Goal: Task Accomplishment & Management: Manage account settings

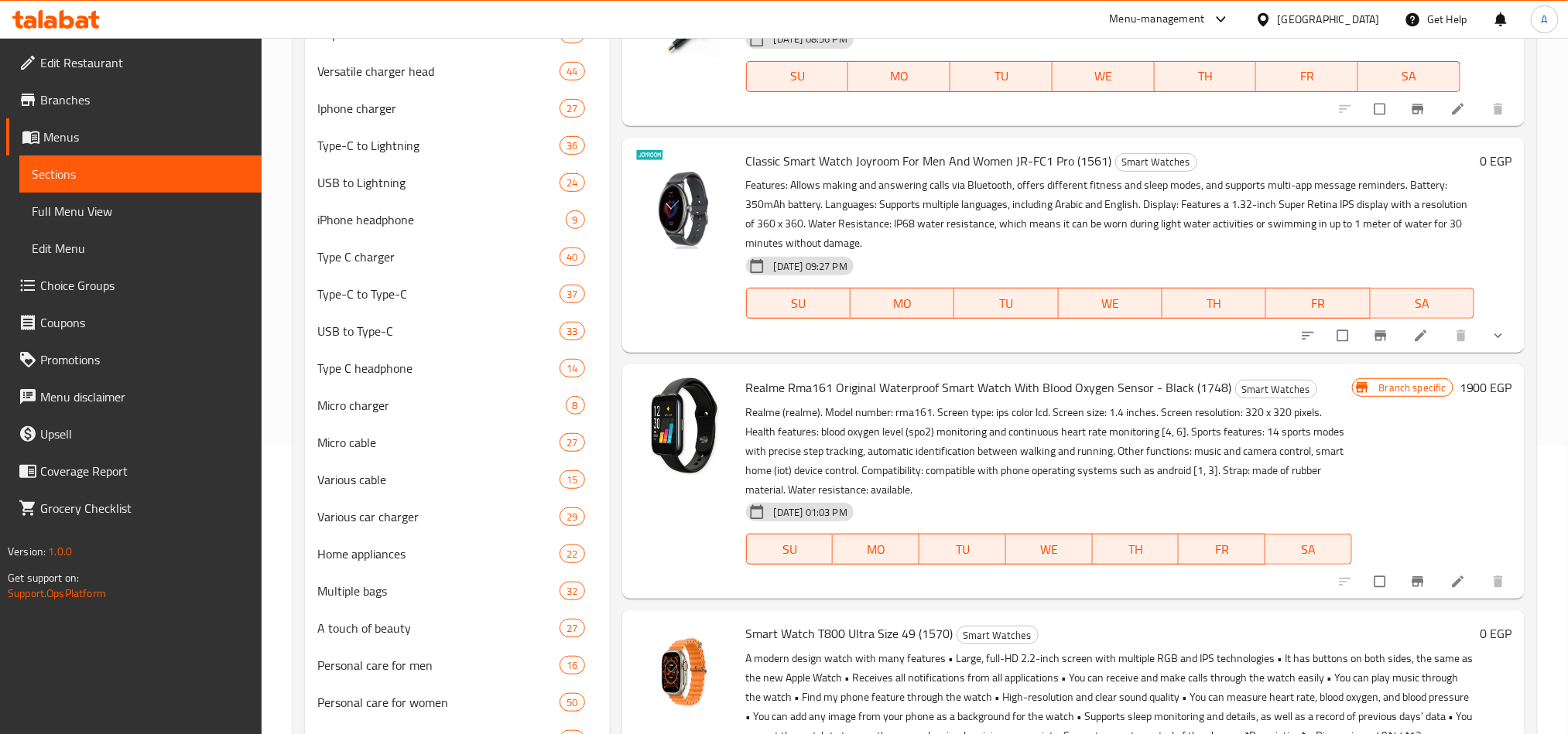
scroll to position [232, 0]
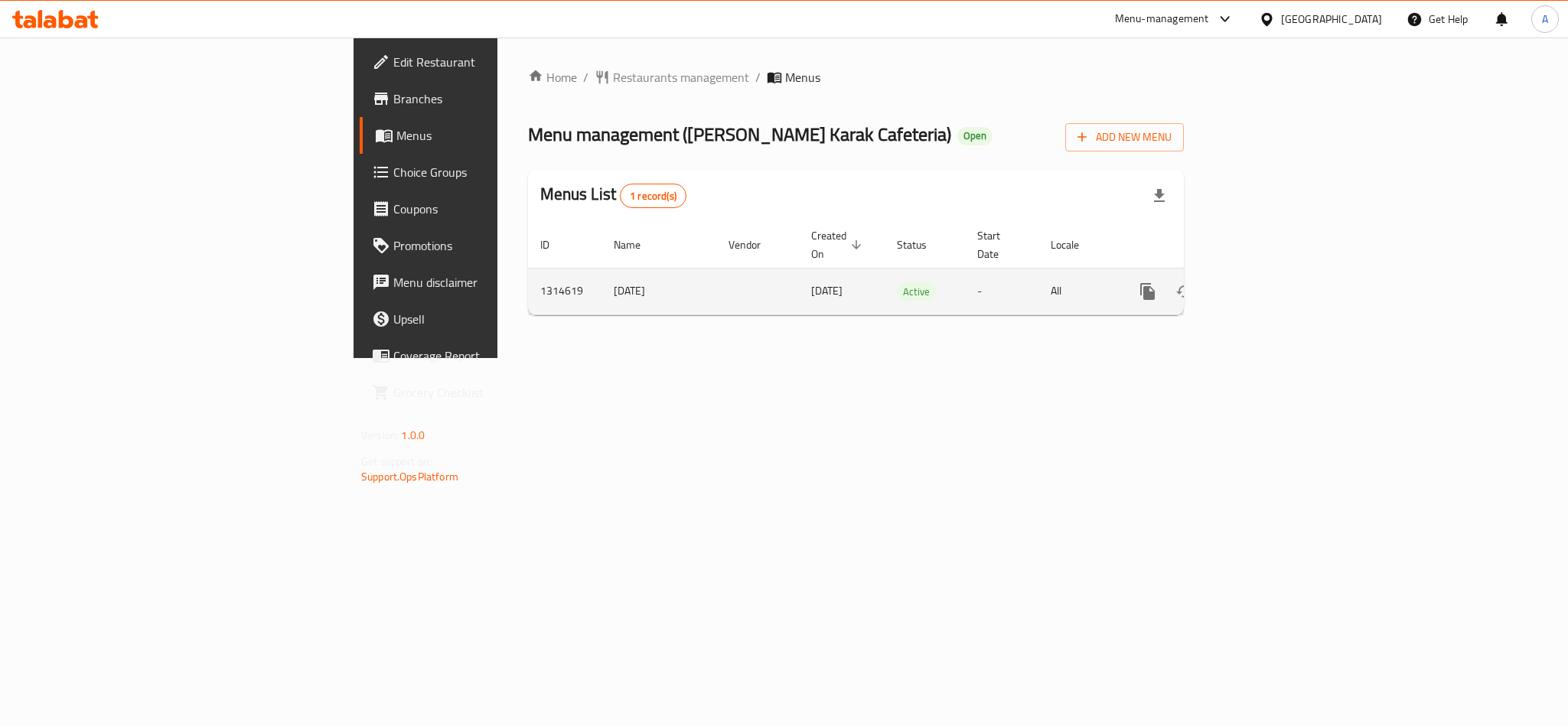
click at [1289, 275] on td "enhanced table" at bounding box center [1202, 291] width 171 height 47
click at [1276, 276] on link "enhanced table" at bounding box center [1257, 291] width 37 height 37
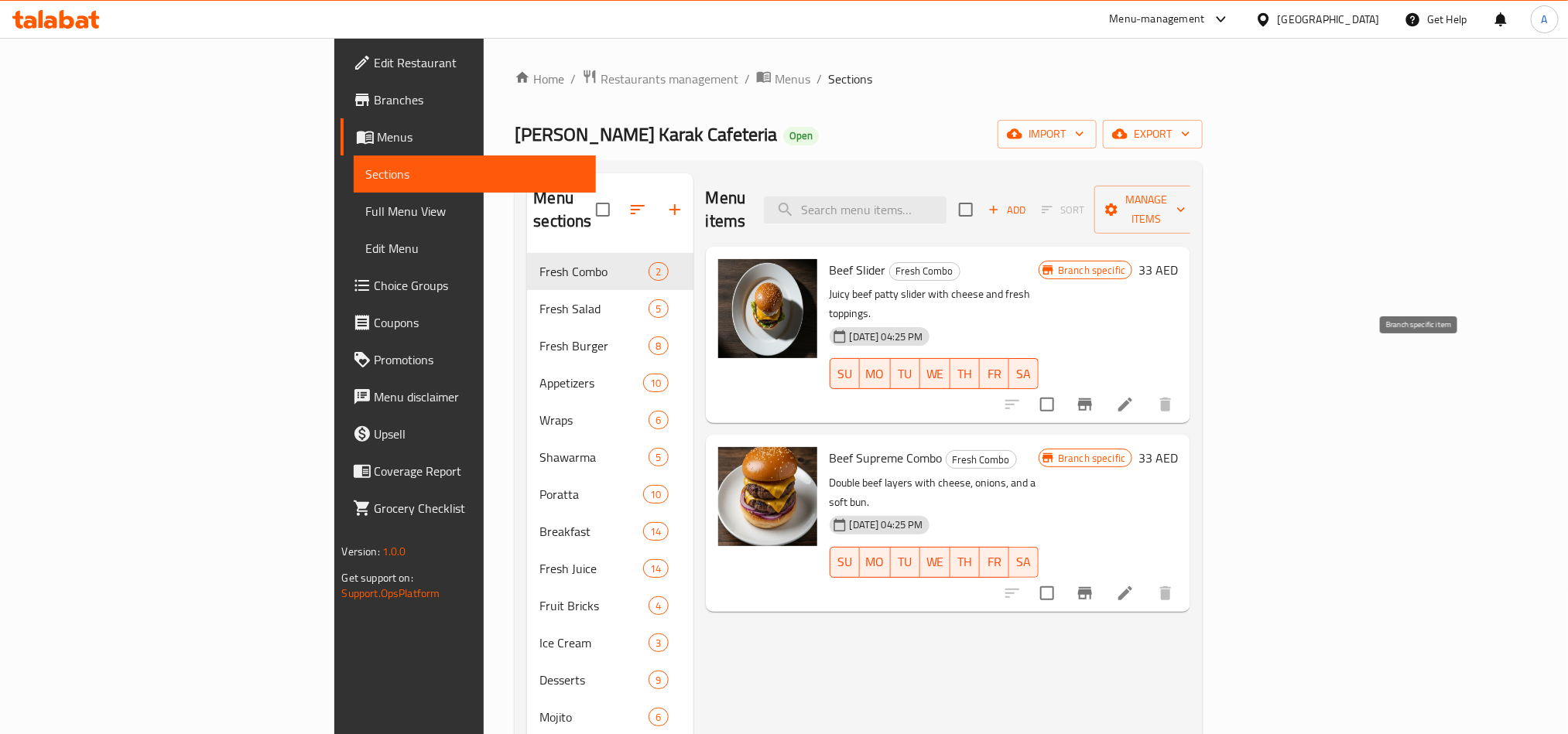
click at [1092, 399] on icon "Branch-specific-item" at bounding box center [1085, 405] width 14 height 12
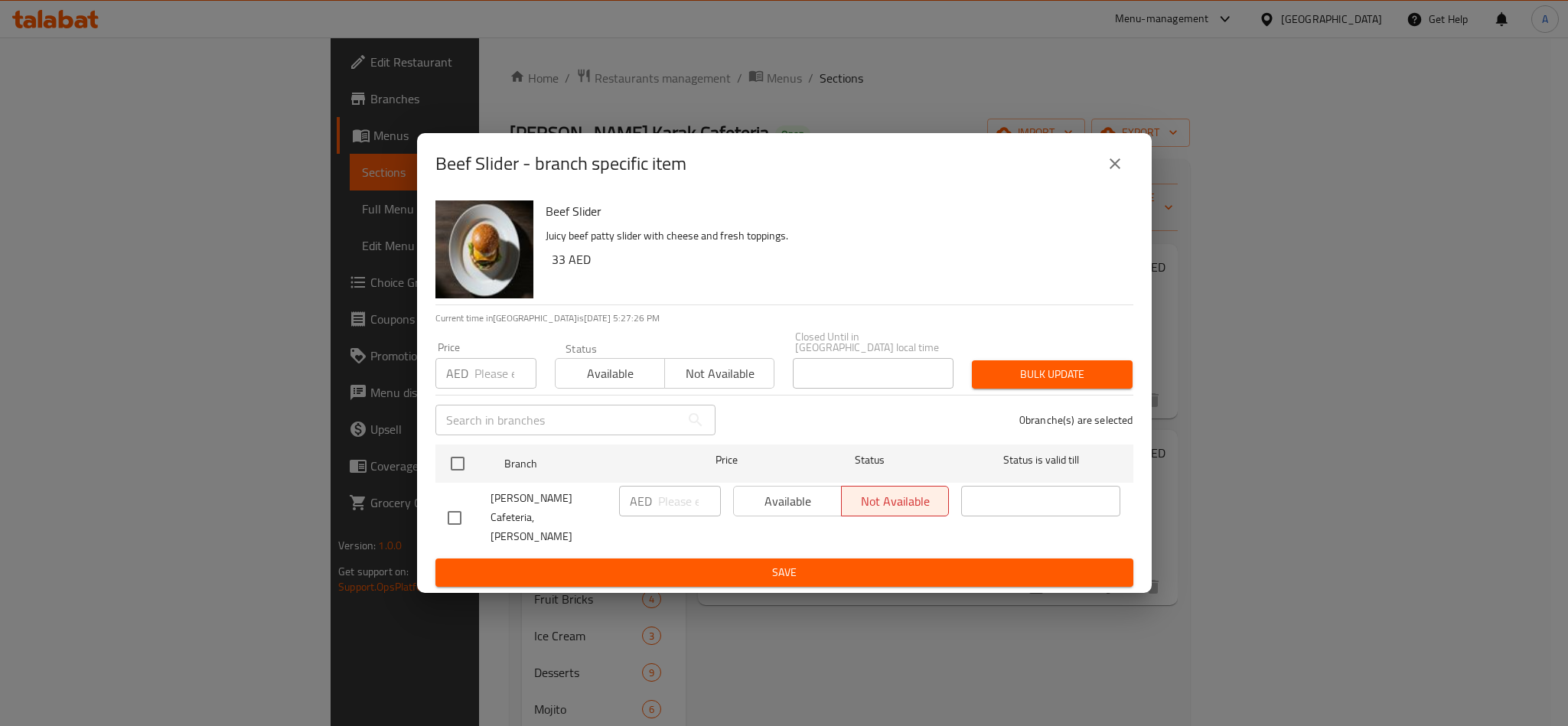
click at [1431, 269] on div "Beef Slider - branch specific item Beef Slider Juicy beef [PERSON_NAME] slider …" at bounding box center [784, 363] width 1568 height 726
click at [1123, 173] on icon "close" at bounding box center [1115, 164] width 19 height 19
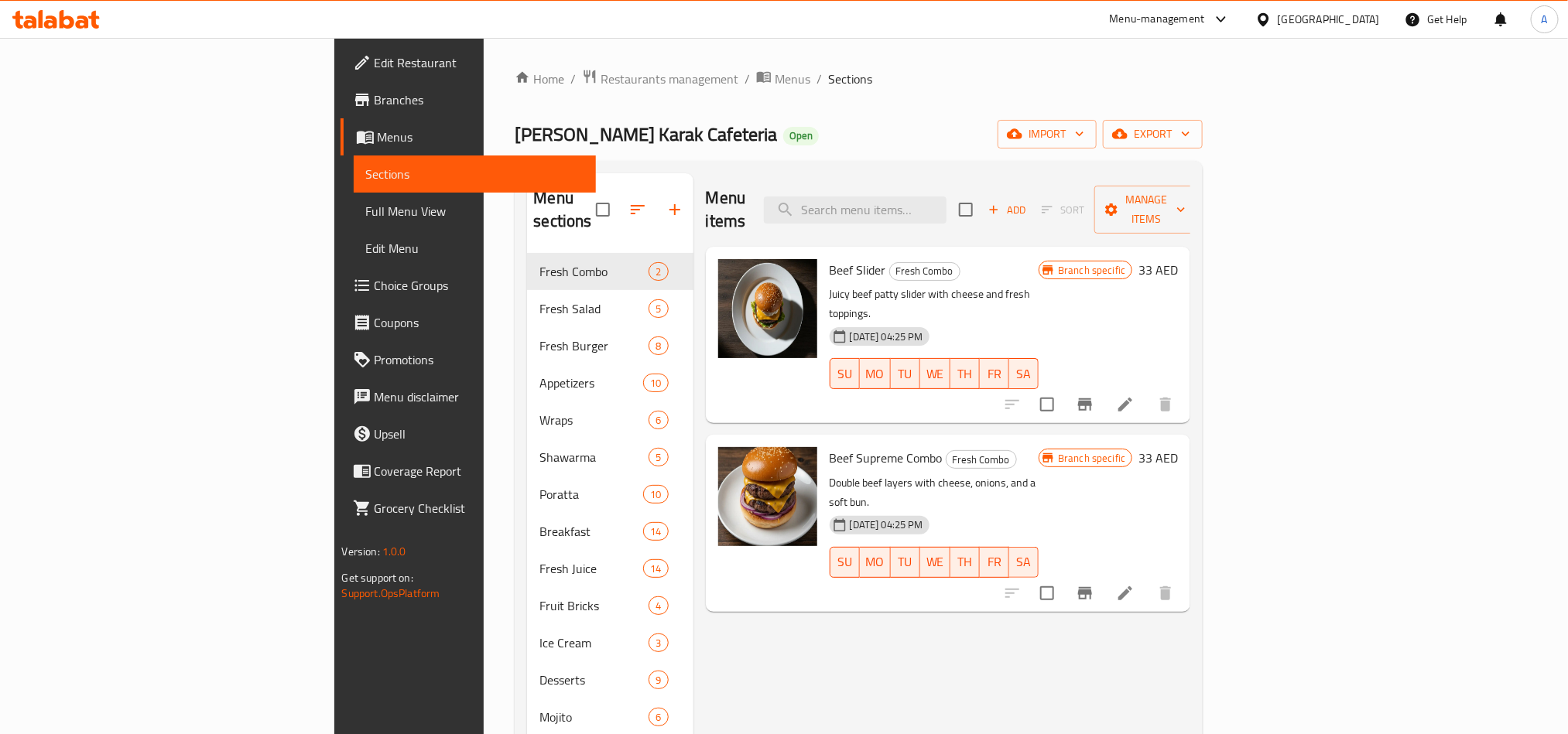
click at [1092, 588] on icon "Branch-specific-item" at bounding box center [1085, 594] width 14 height 12
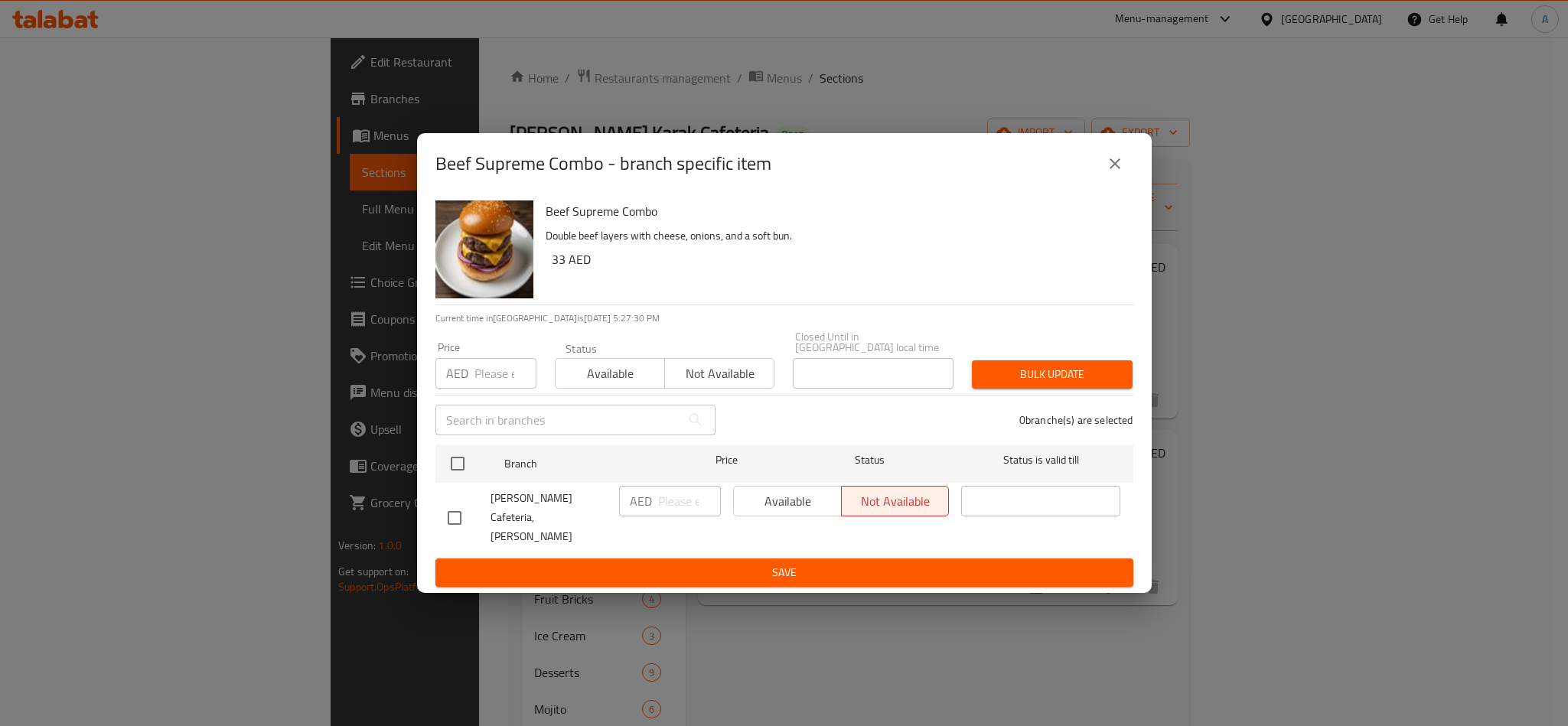
click at [1127, 165] on button "close" at bounding box center [1114, 164] width 37 height 37
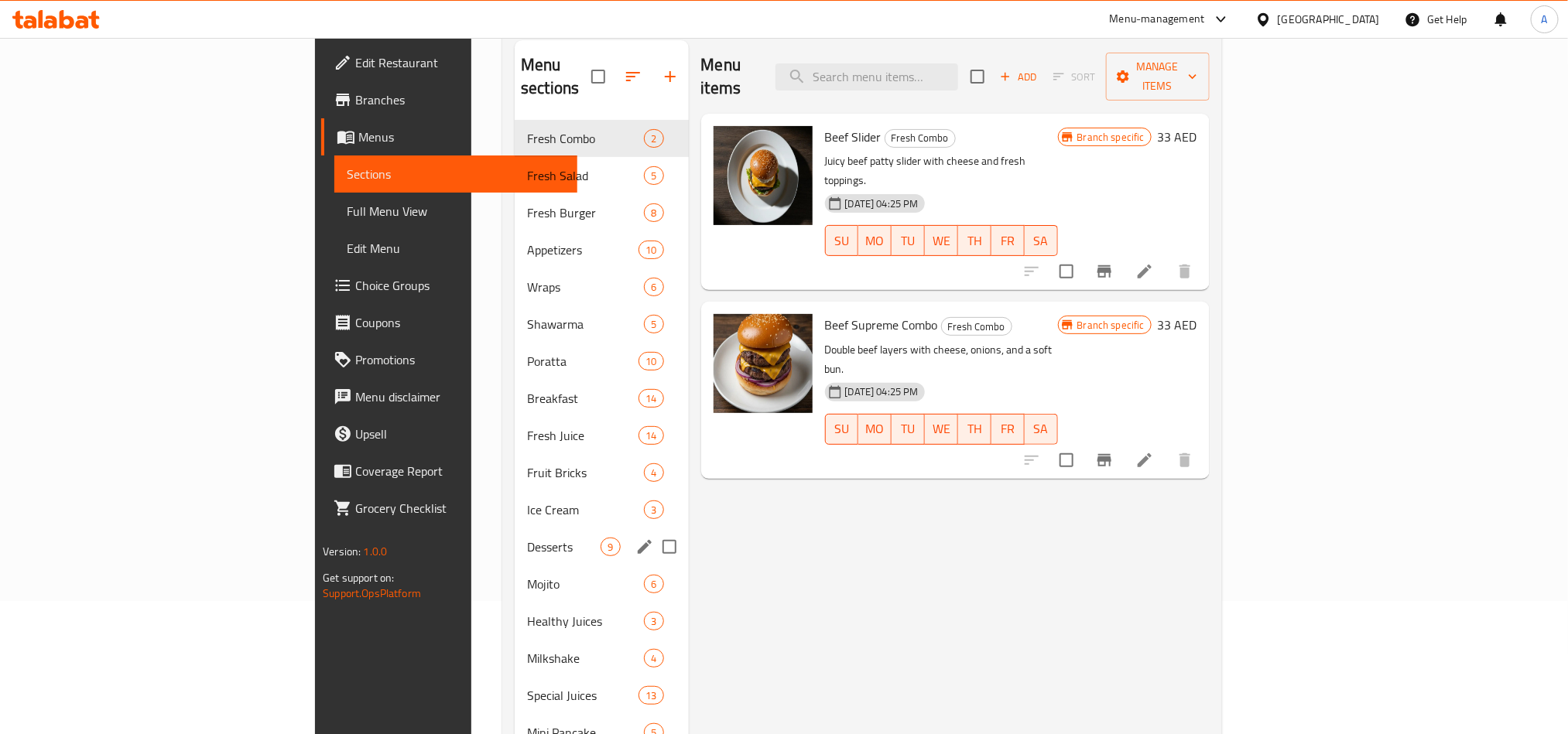
scroll to position [435, 0]
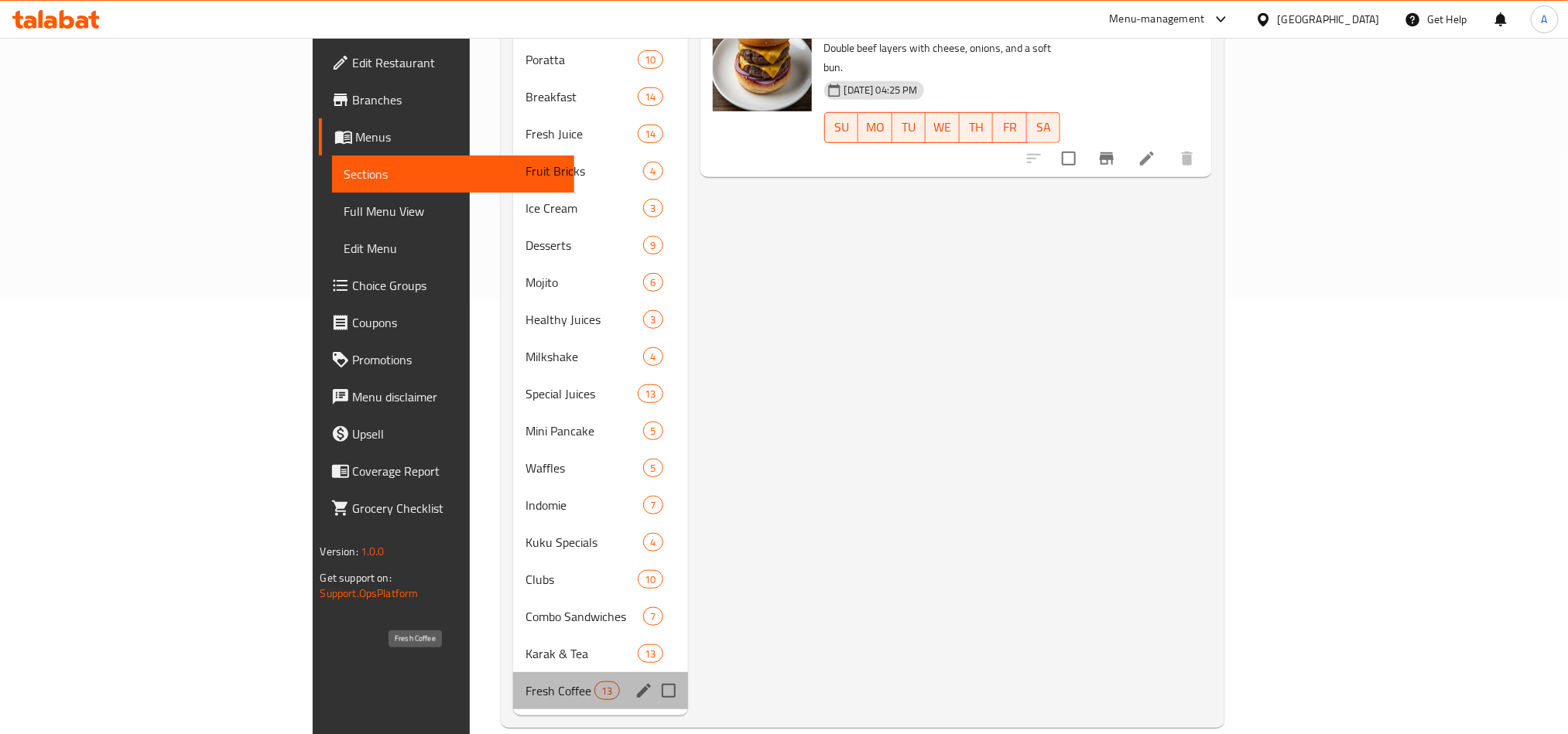
click at [526, 681] on span "Fresh Coffee" at bounding box center [560, 691] width 70 height 19
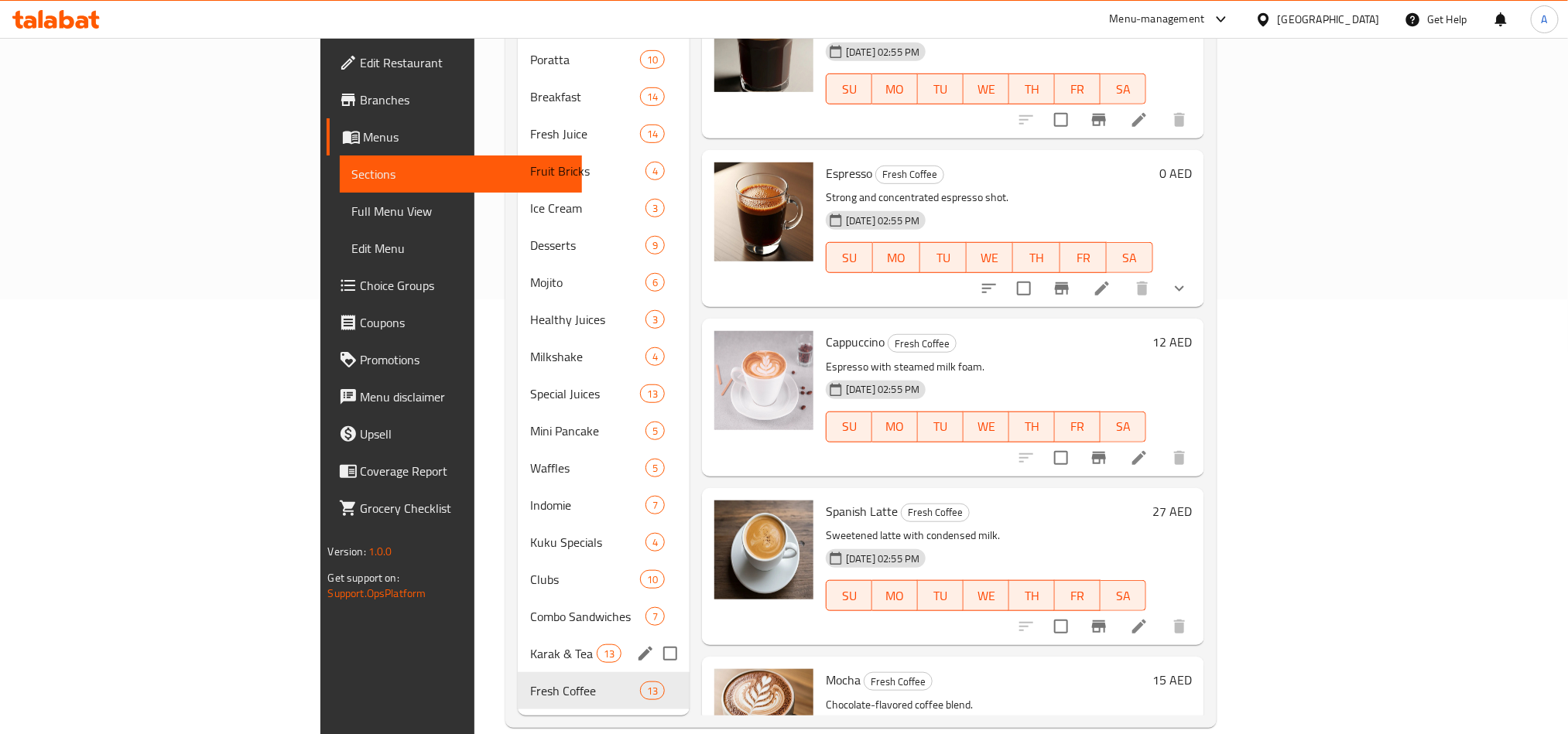
click at [518, 635] on div "Karak & Tea 13" at bounding box center [603, 653] width 171 height 37
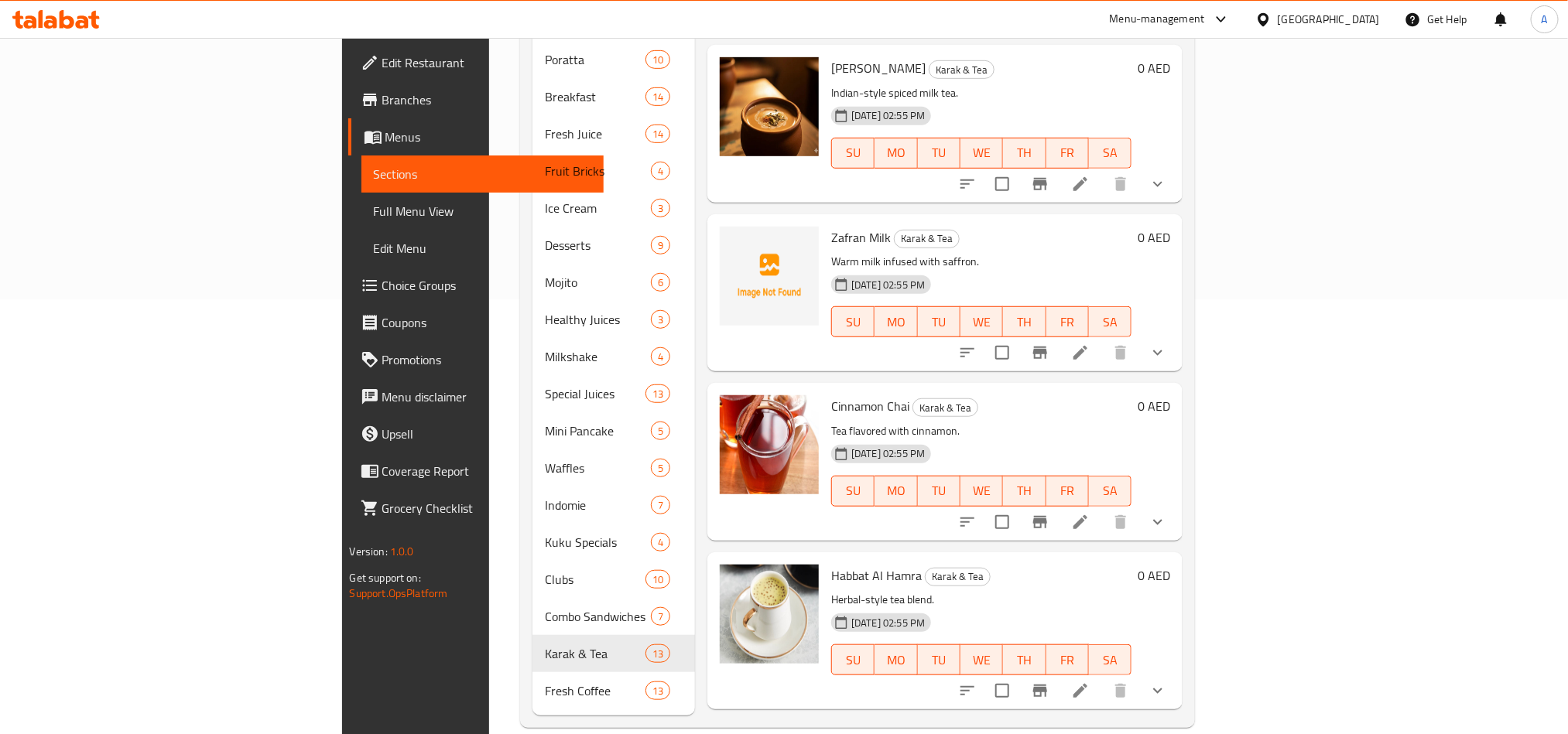
scroll to position [348, 0]
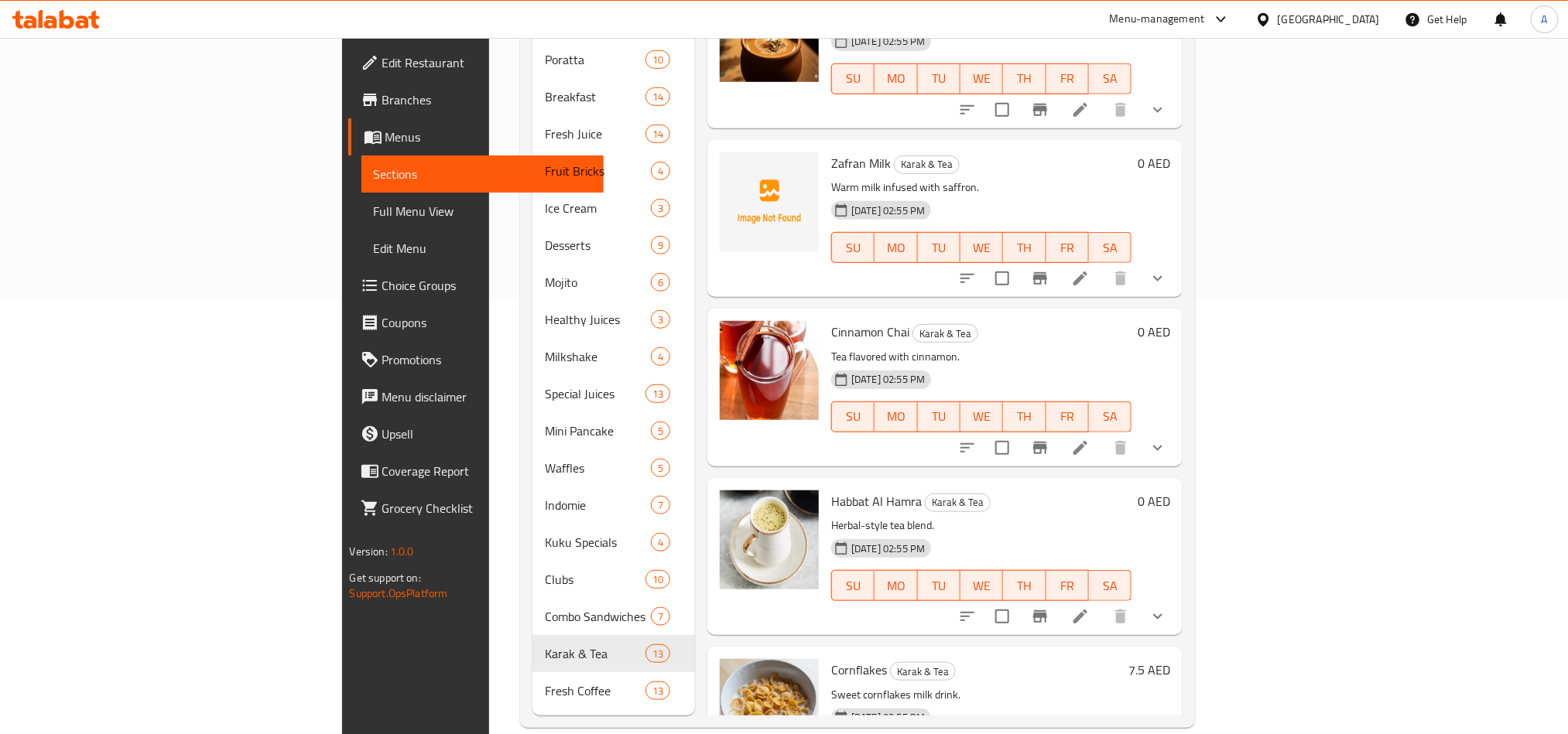
click at [1049, 270] on icon "Branch-specific-item" at bounding box center [1041, 279] width 19 height 19
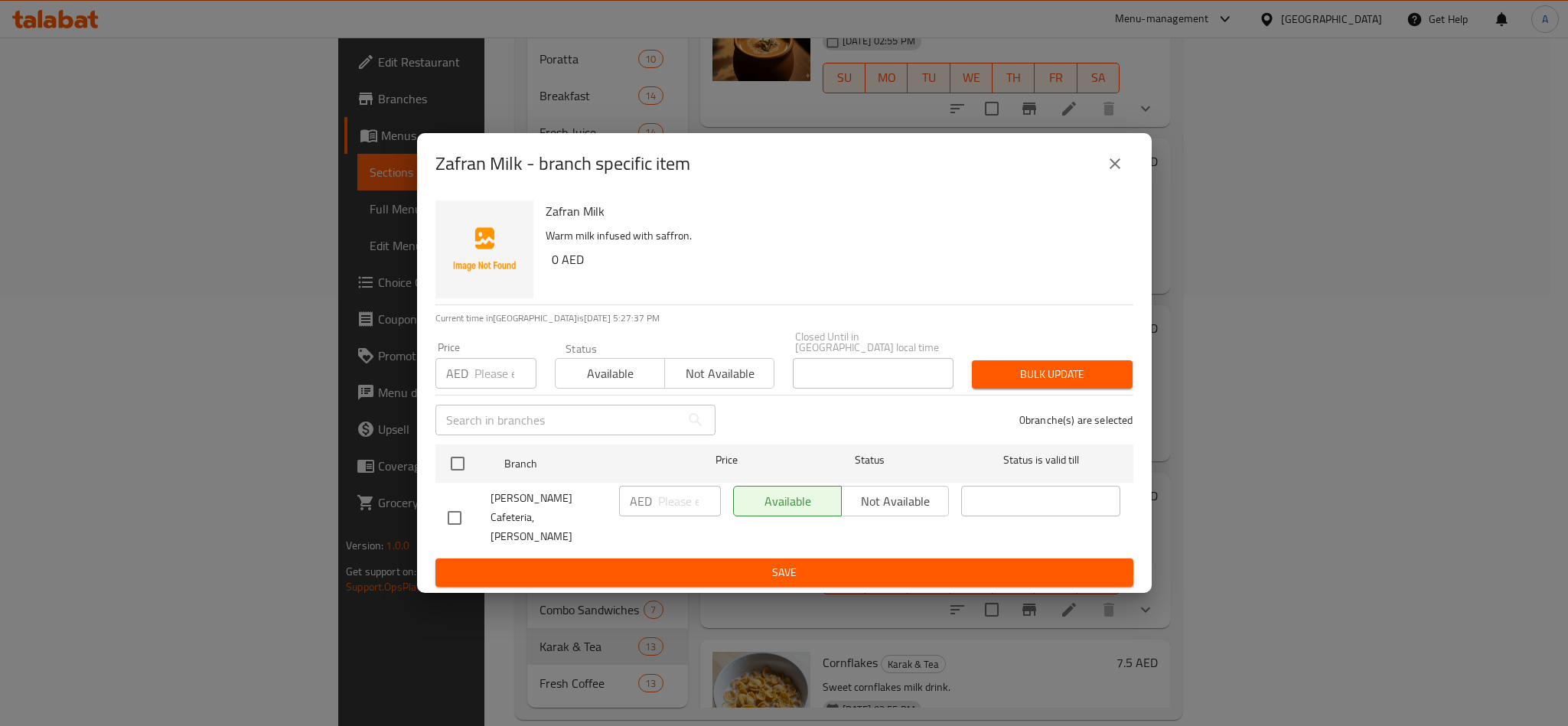
click at [1123, 162] on button "close" at bounding box center [1114, 164] width 37 height 37
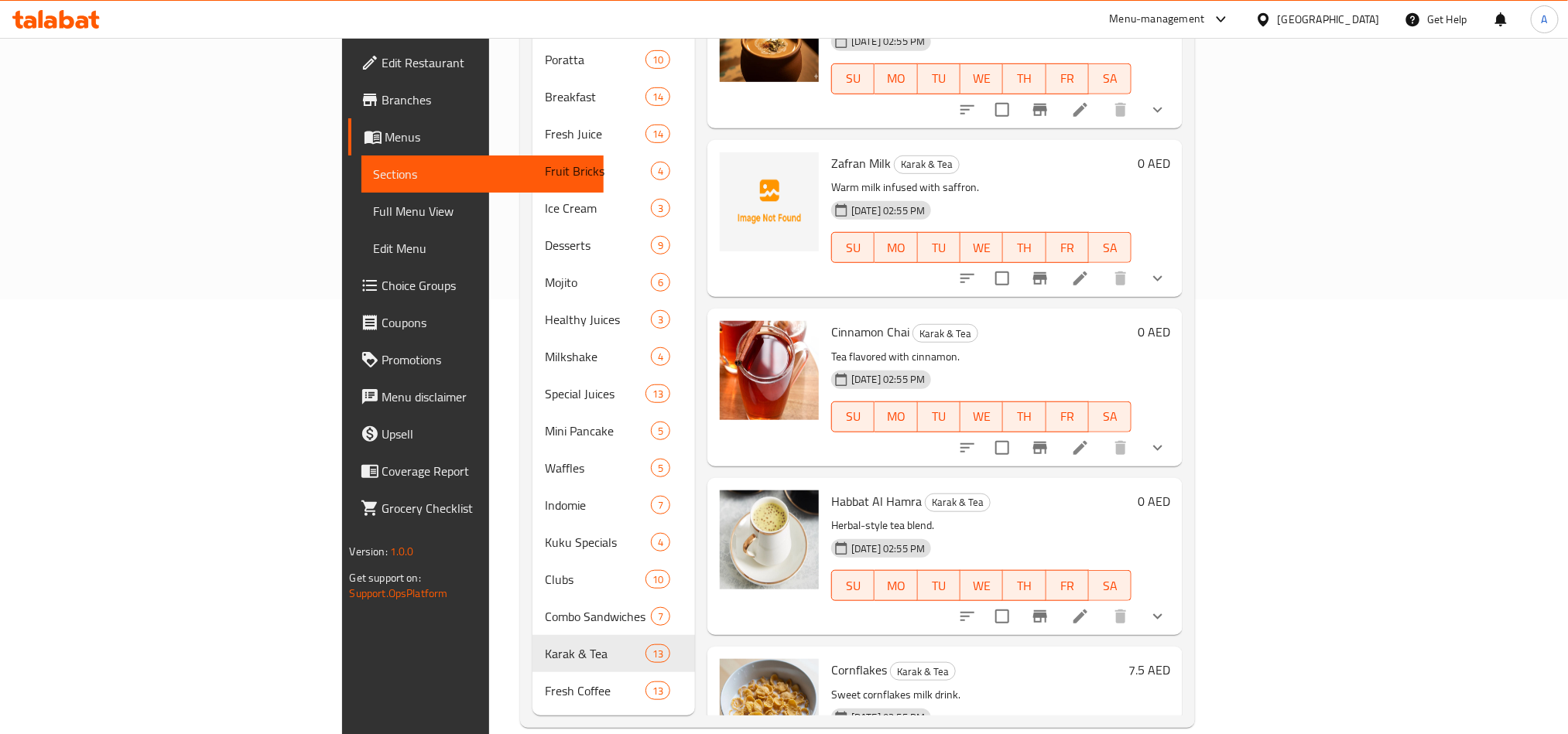
click at [1167, 270] on icon "show more" at bounding box center [1158, 279] width 19 height 19
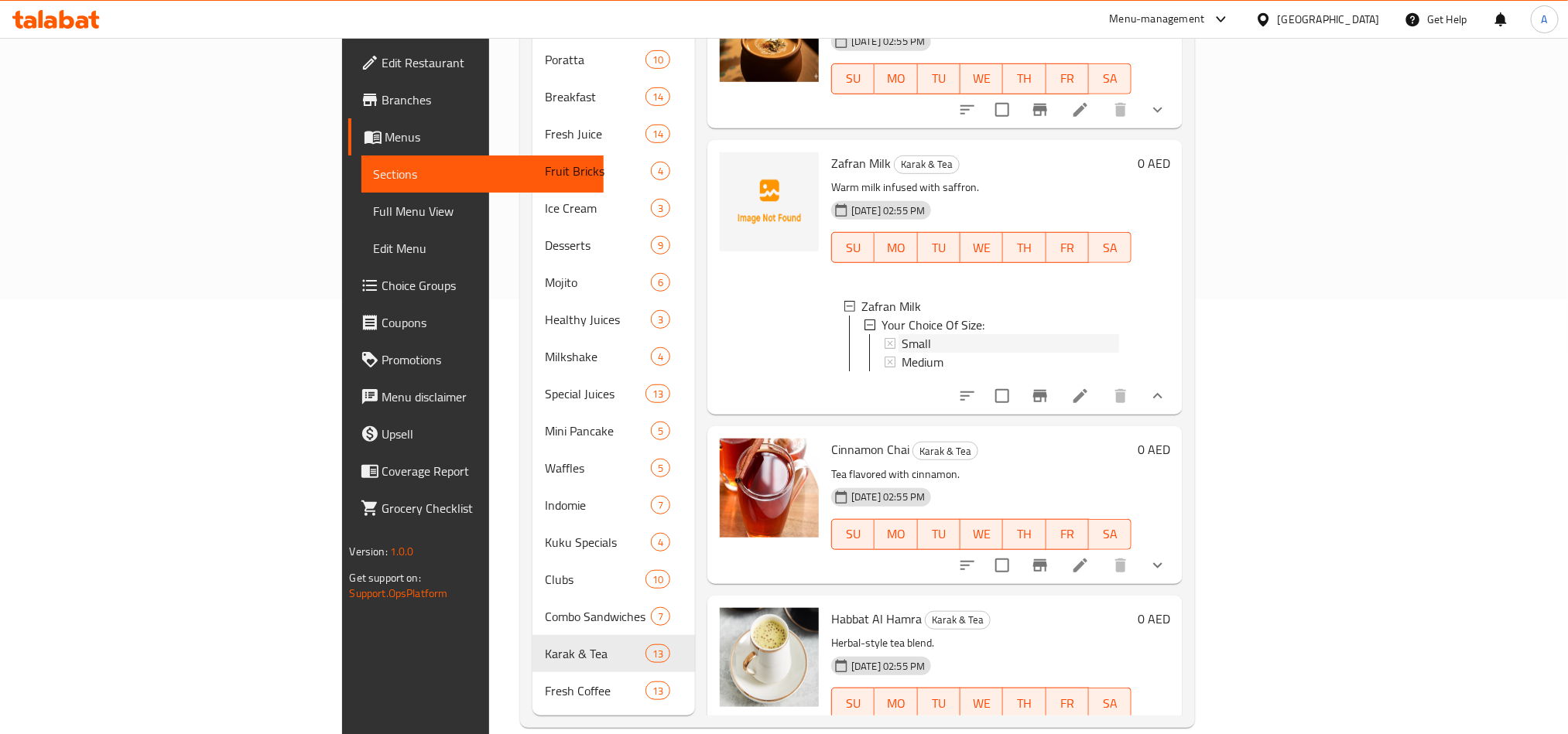
click at [978, 334] on div "Small" at bounding box center [1011, 344] width 217 height 19
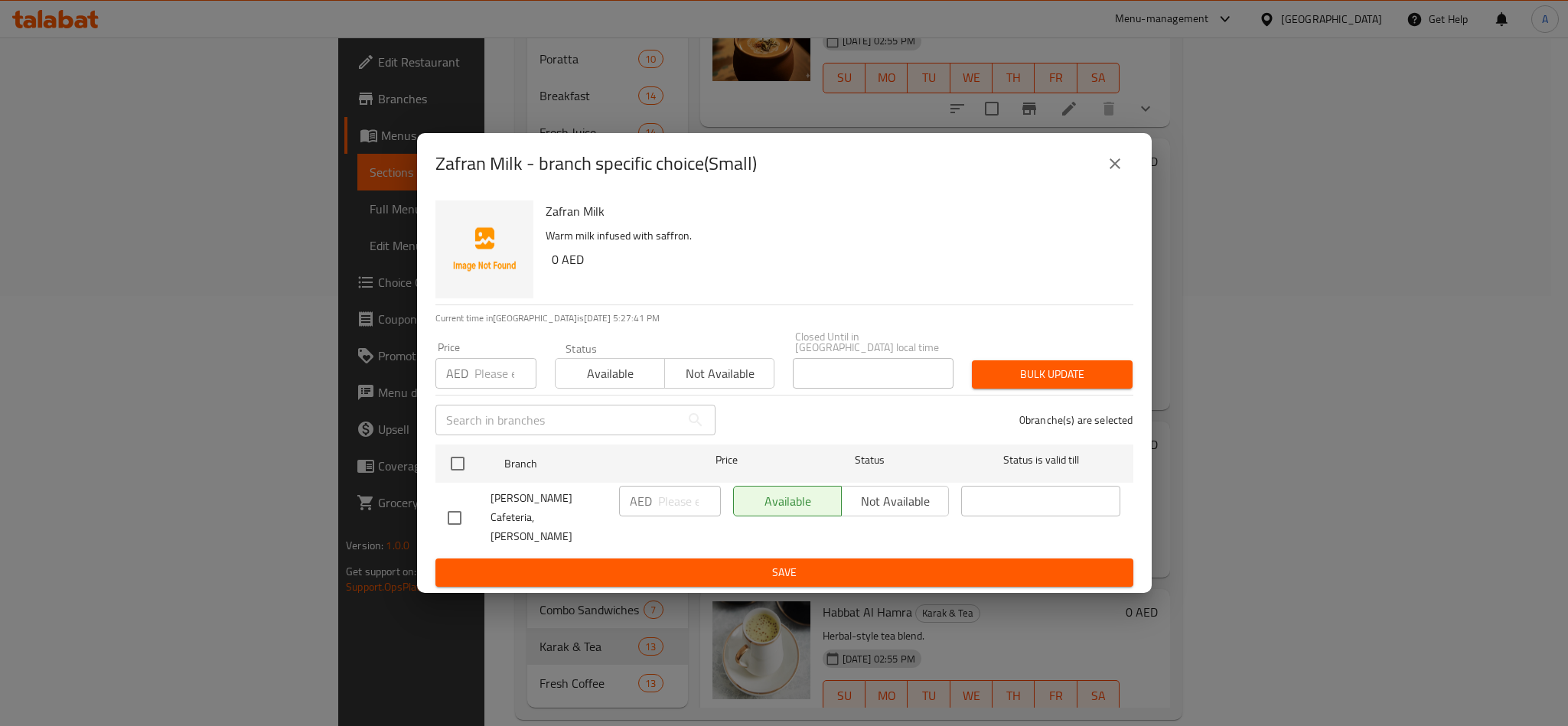
click at [1117, 166] on icon "close" at bounding box center [1115, 164] width 19 height 19
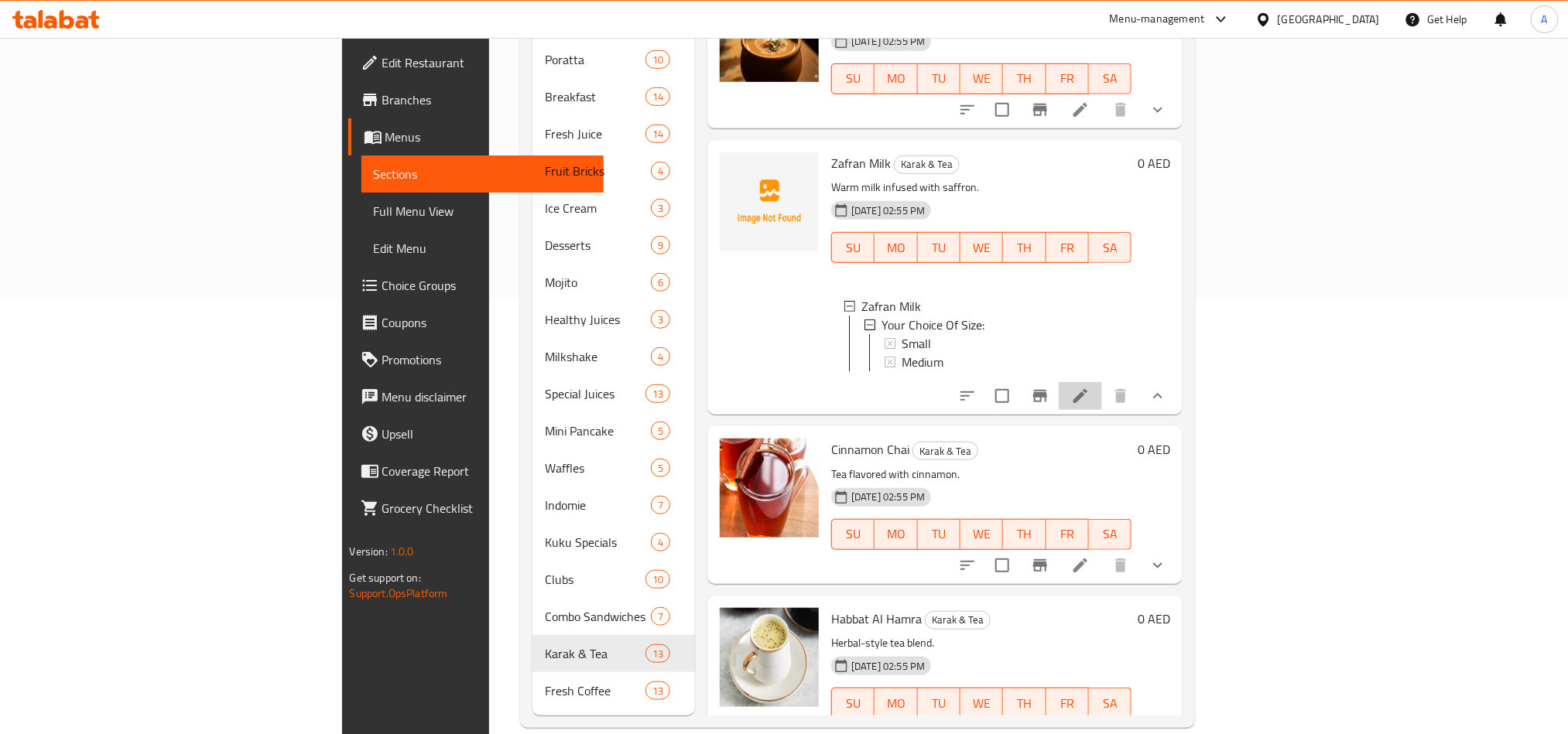
click at [1090, 393] on icon at bounding box center [1080, 396] width 19 height 19
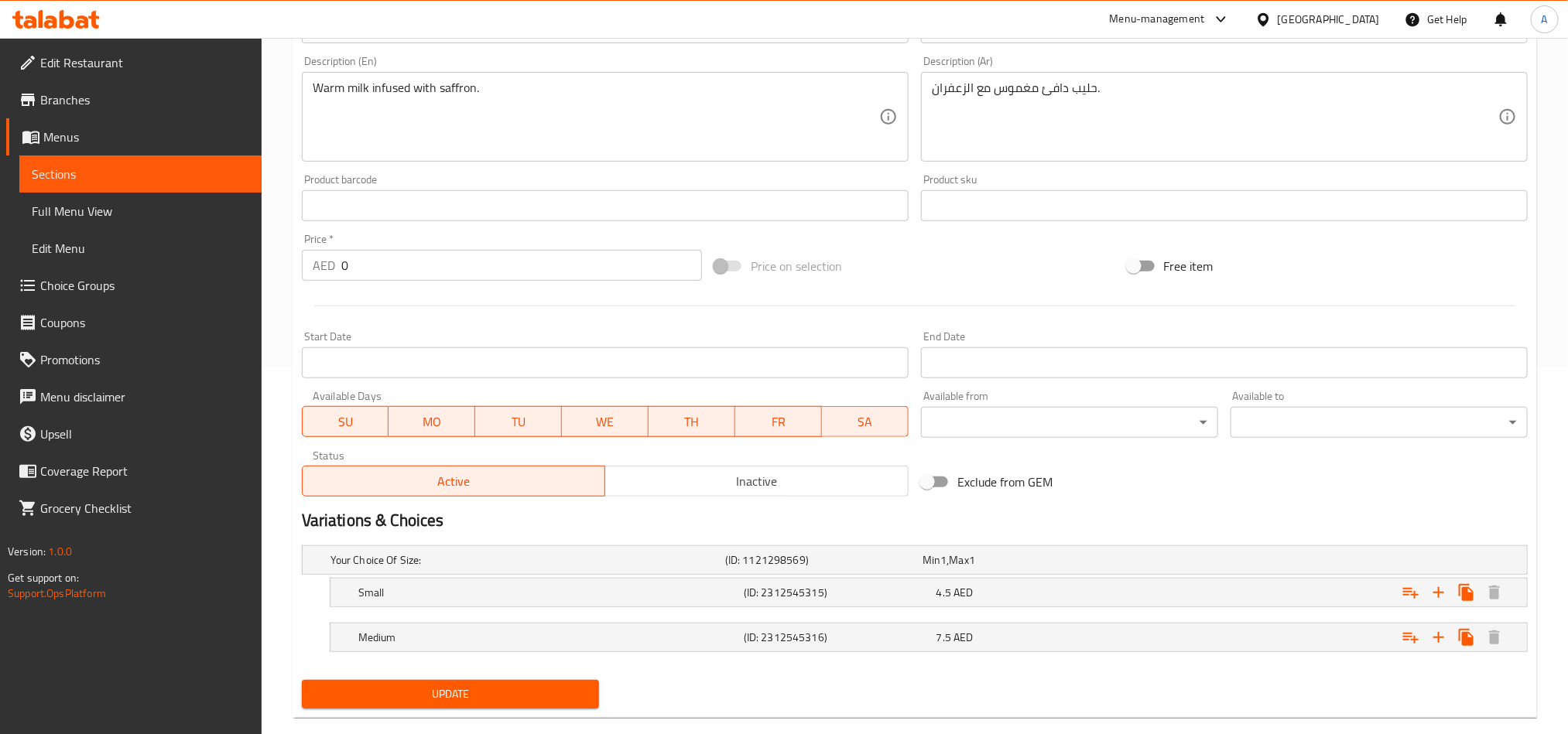
scroll to position [395, 0]
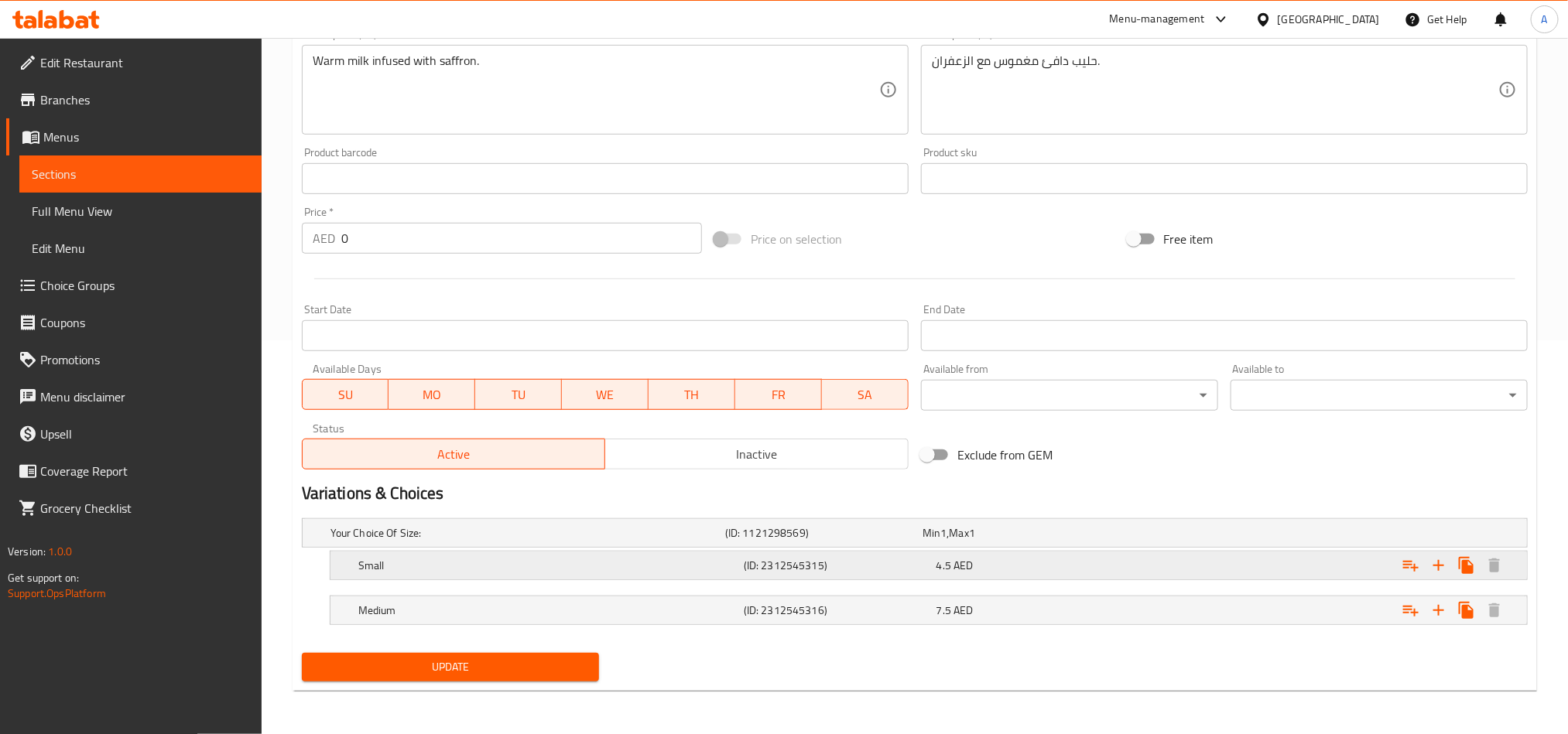
click at [1092, 582] on div "Small (ID: 2312545315) 4.5 AED" at bounding box center [933, 566] width 1156 height 34
